Goal: Check status: Check status

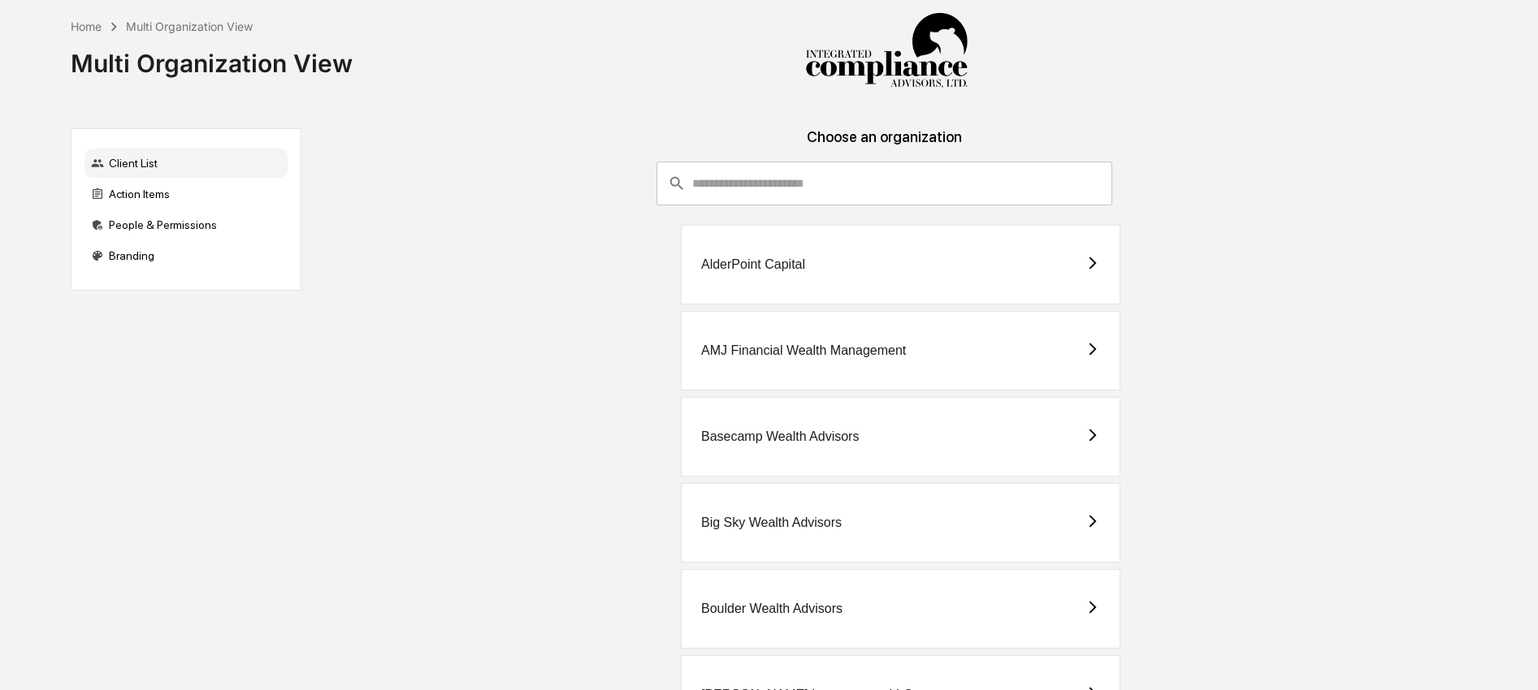
click at [181, 178] on div "Client List Action Items People & Permissions Branding" at bounding box center [186, 209] width 231 height 162
click at [173, 199] on div "Action Items" at bounding box center [185, 194] width 203 height 29
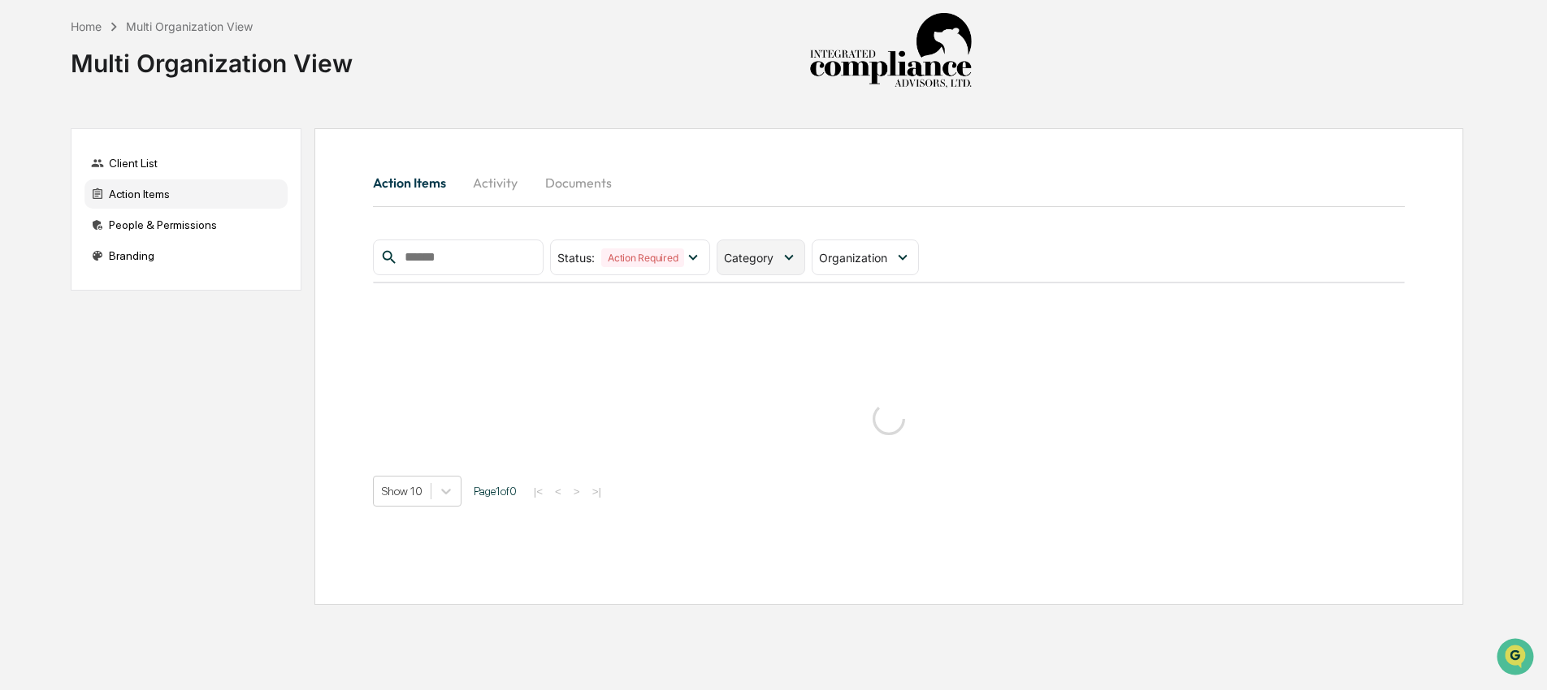
click at [779, 257] on div "Category" at bounding box center [752, 258] width 56 height 14
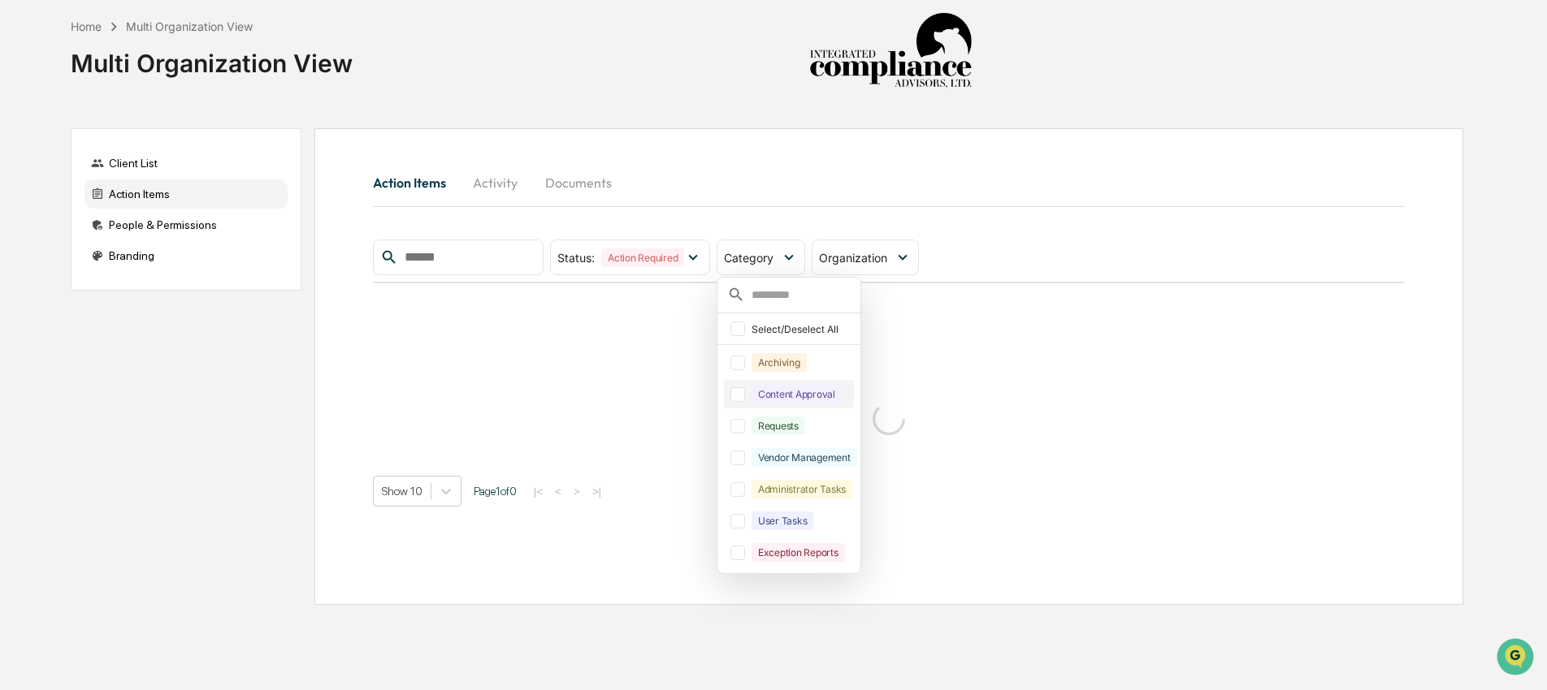
click at [798, 392] on div "Content Approval" at bounding box center [796, 394] width 90 height 19
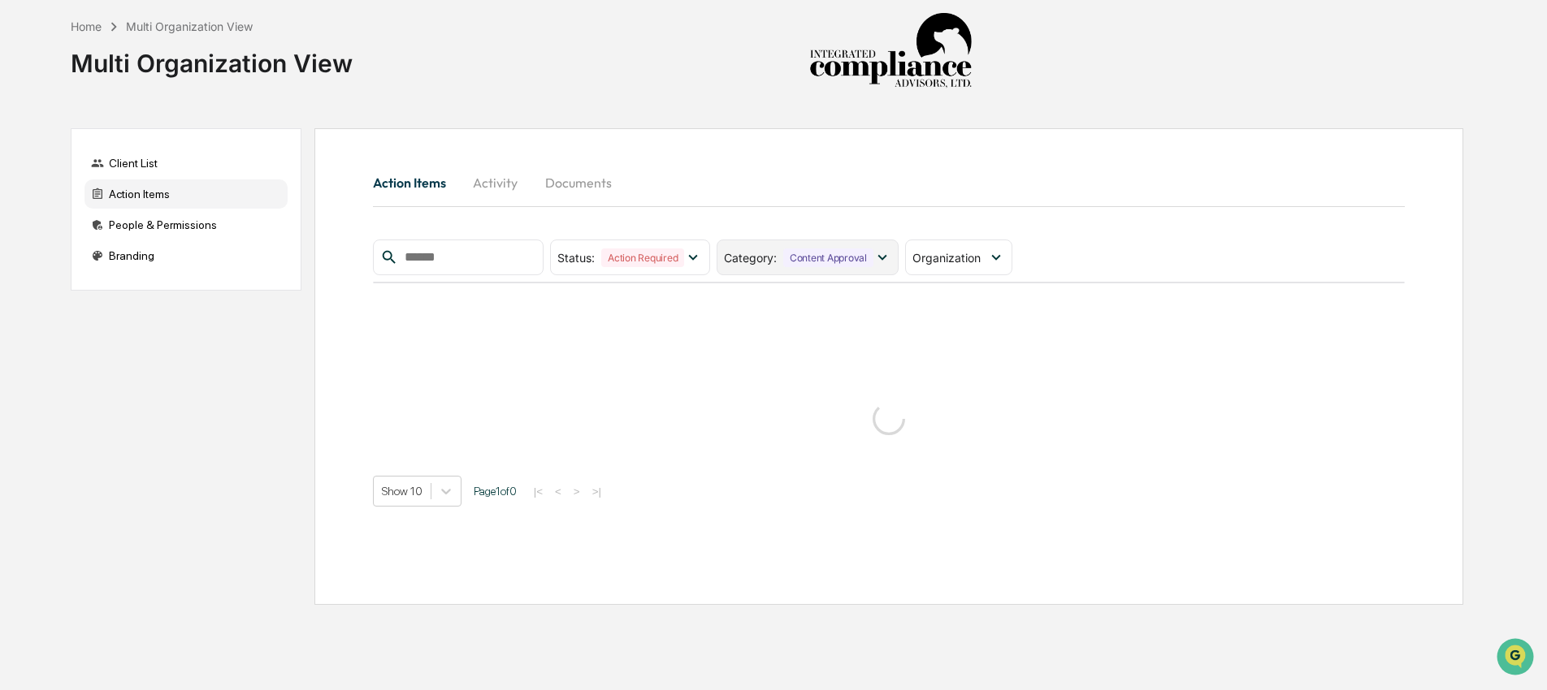
click at [802, 264] on div "Content Approval" at bounding box center [828, 258] width 90 height 19
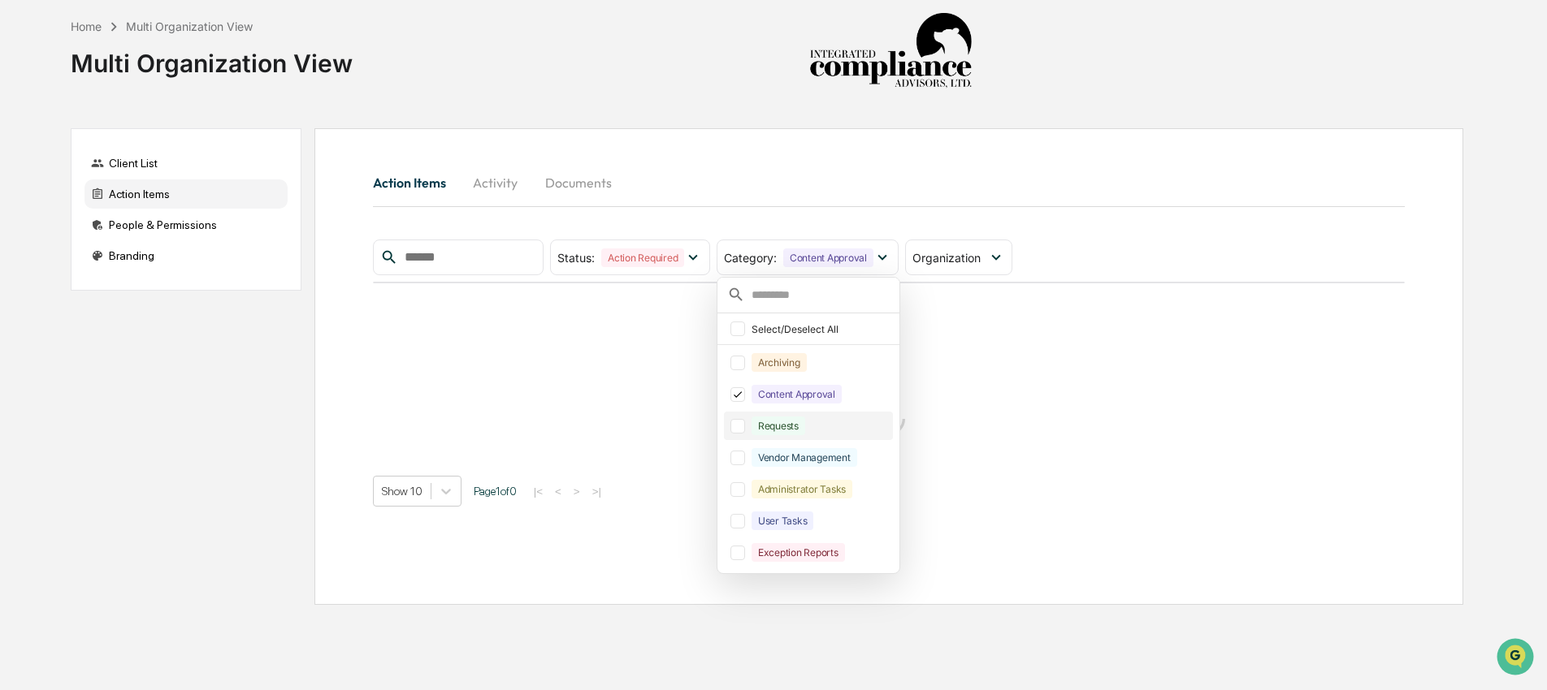
click at [805, 421] on div "Requests" at bounding box center [778, 426] width 54 height 19
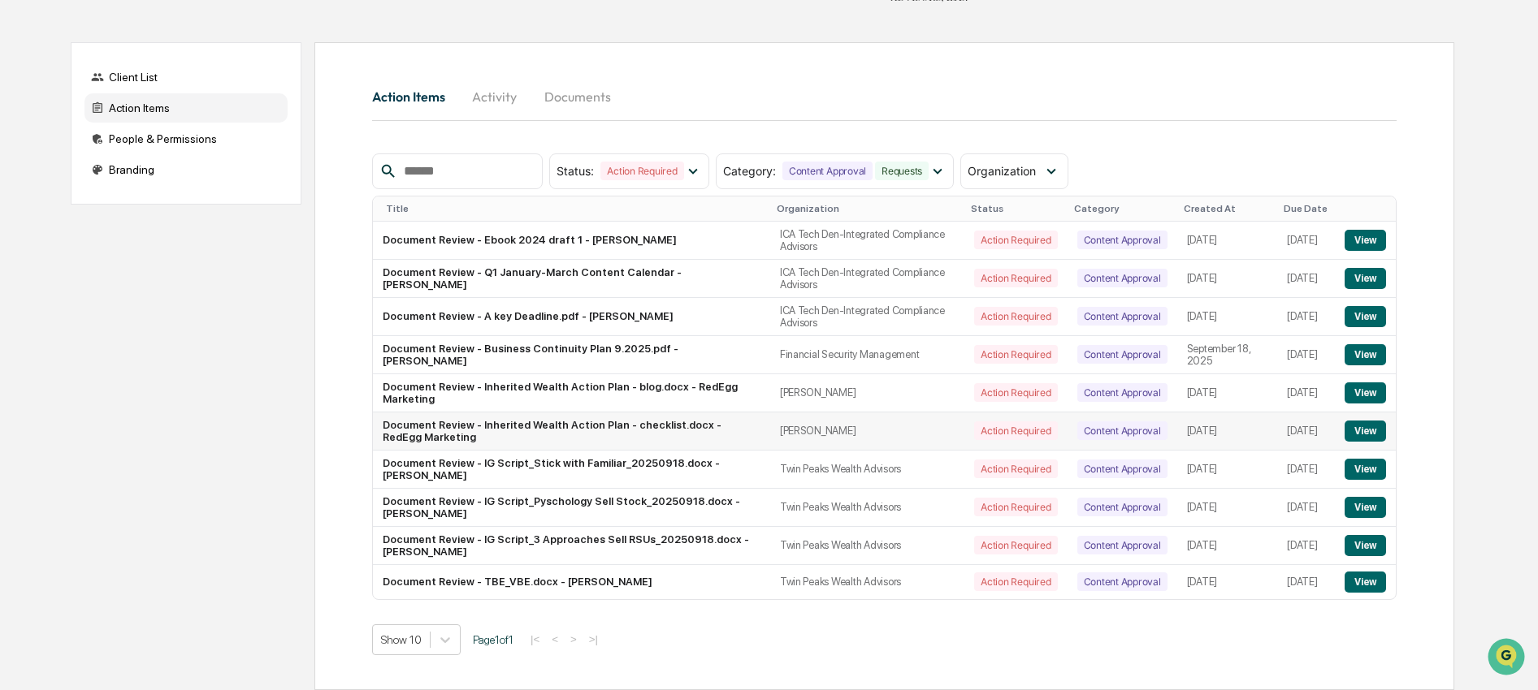
scroll to position [106, 0]
click at [1372, 459] on button "View" at bounding box center [1364, 469] width 41 height 21
